Goal: Browse casually

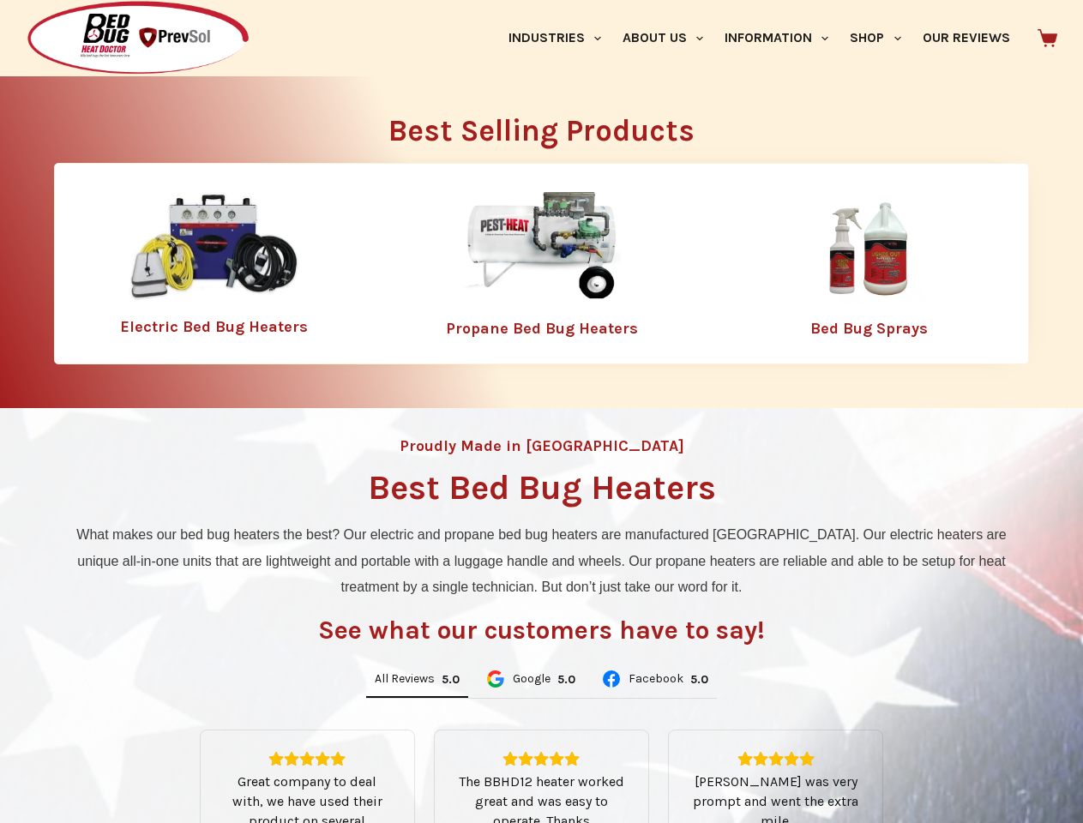
click at [541, 412] on div "Proudly Made in [GEOGRAPHIC_DATA] Best Bed Bug Heaters What makes our bed bug h…" at bounding box center [541, 730] width 1083 height 645
click at [561, 38] on link "Industries" at bounding box center [554, 38] width 114 height 76
click at [670, 38] on link "About Us" at bounding box center [663, 38] width 102 height 76
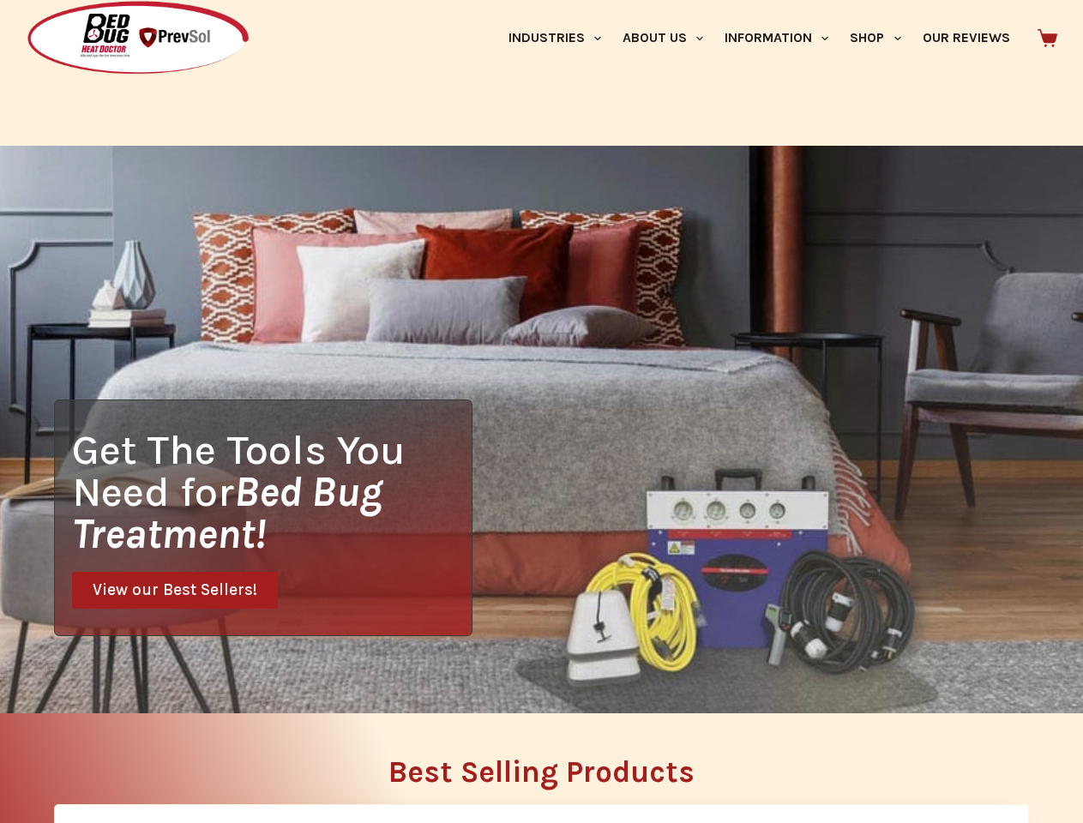
click at [784, 38] on div "Search" at bounding box center [840, 21] width 436 height 43
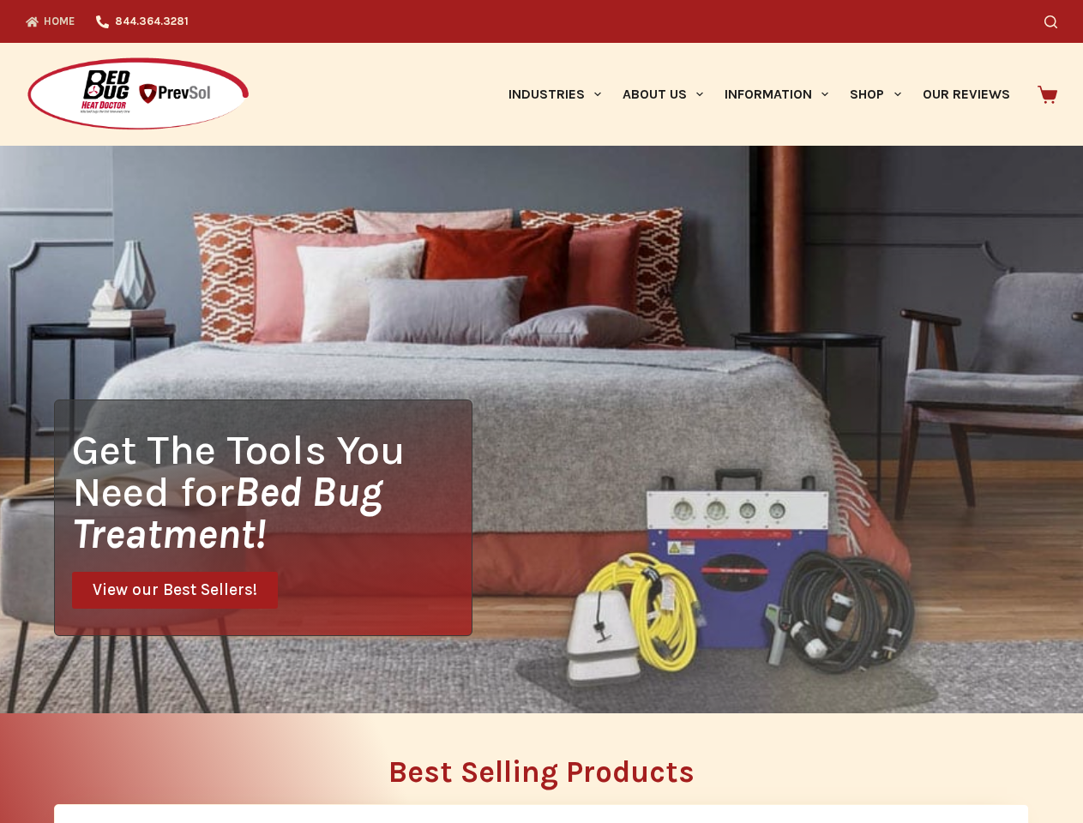
click at [883, 38] on div "Search" at bounding box center [840, 21] width 436 height 43
click at [417, 680] on div "Get The Tools You Need for Bed Bug Treatment! View our Best Sellers!" at bounding box center [541, 430] width 1083 height 568
click at [530, 680] on div "Get The Tools You Need for Bed Bug Treatment! View our Best Sellers!" at bounding box center [541, 430] width 1083 height 568
click at [654, 680] on div "Get The Tools You Need for Bed Bug Treatment! View our Best Sellers!" at bounding box center [541, 430] width 1083 height 568
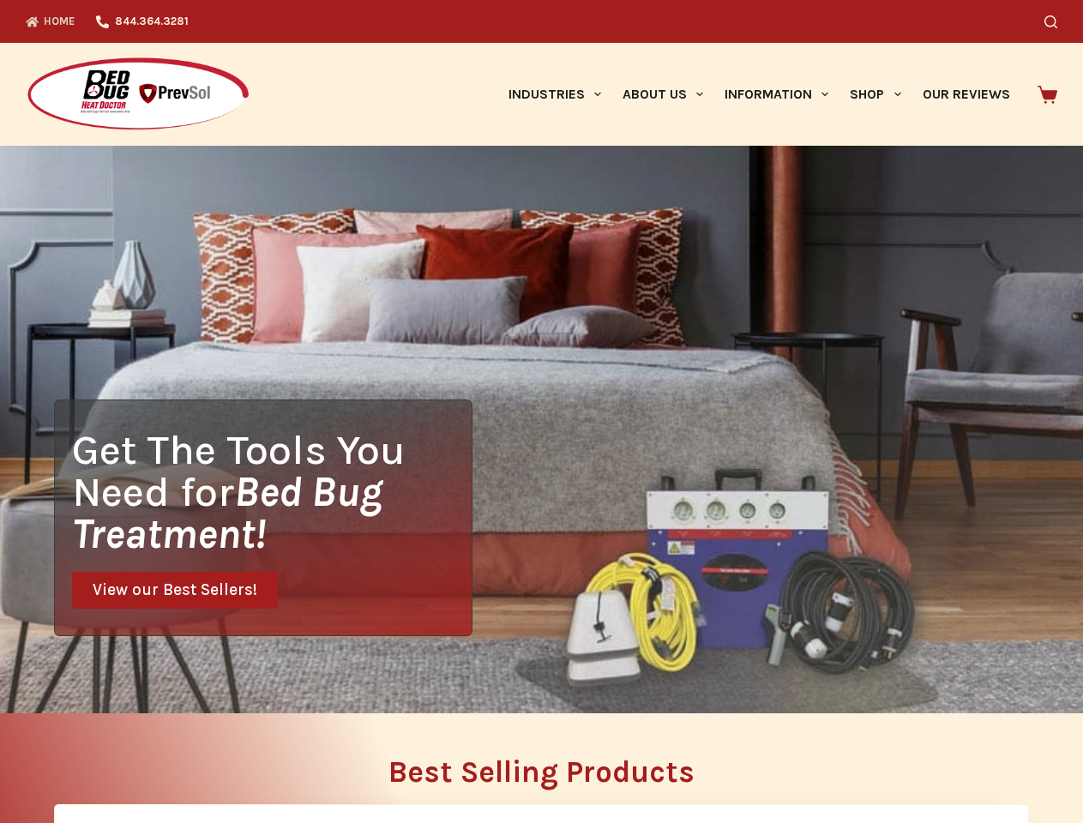
click at [542, 777] on h2 "Best Selling Products" at bounding box center [541, 772] width 975 height 30
